Goal: Task Accomplishment & Management: Use online tool/utility

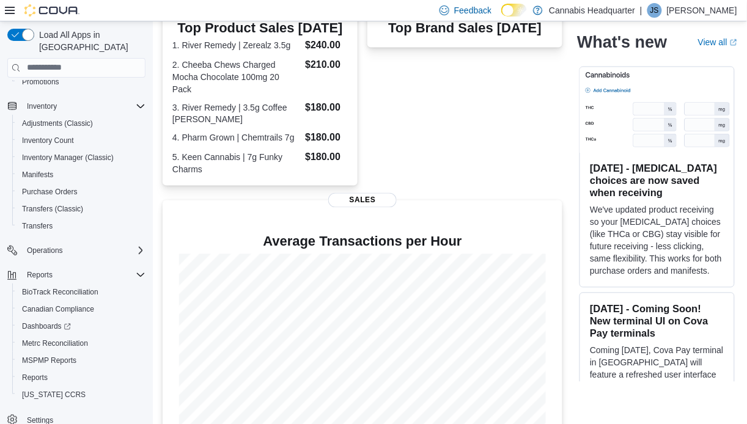
scroll to position [155, 0]
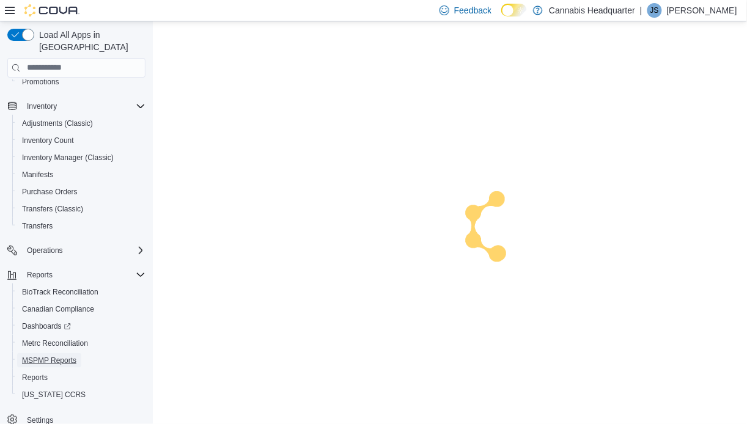
click at [69, 356] on span "MSPMP Reports" at bounding box center [49, 361] width 54 height 10
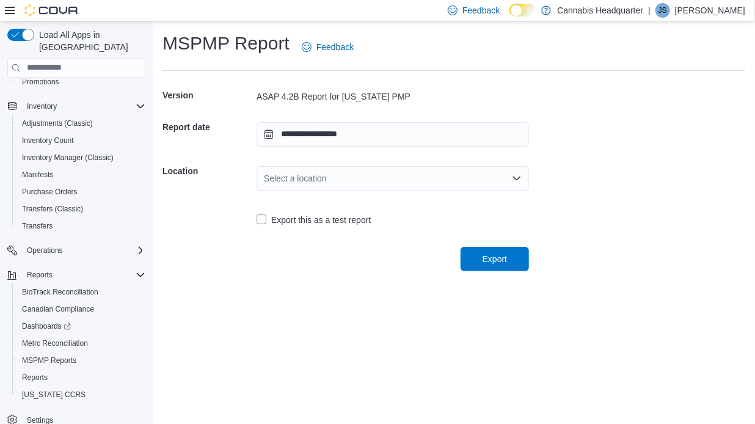
click at [366, 178] on div "Select a location" at bounding box center [393, 178] width 272 height 24
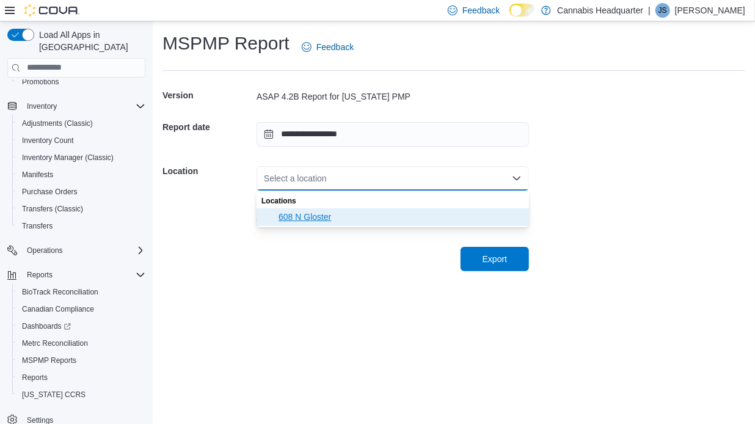
click at [324, 211] on span "608 N Gloster" at bounding box center [400, 217] width 243 height 12
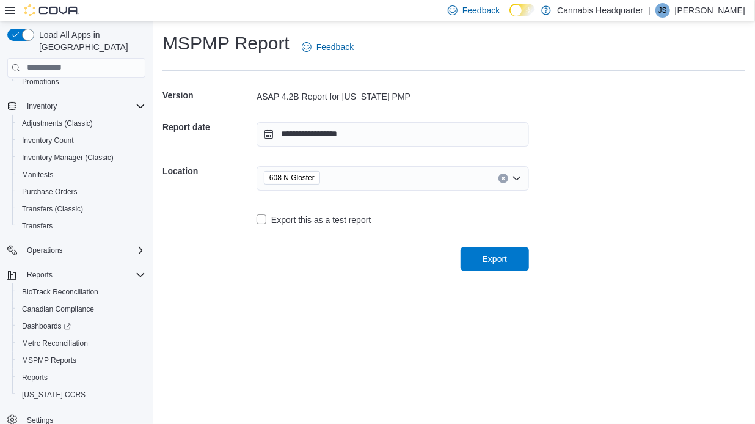
click at [607, 144] on form "**********" at bounding box center [454, 176] width 583 height 191
click at [504, 260] on span "Export" at bounding box center [495, 259] width 24 height 12
